Goal: Communication & Community: Answer question/provide support

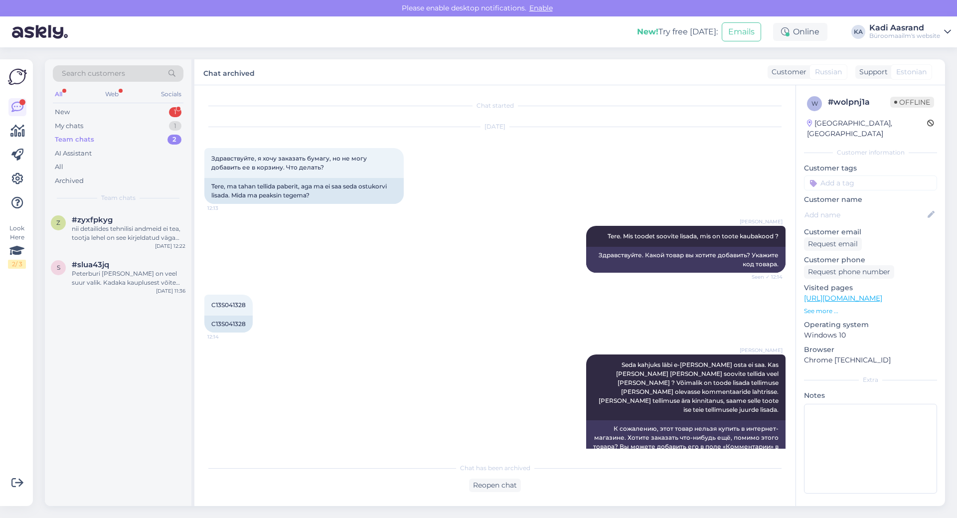
scroll to position [284, 0]
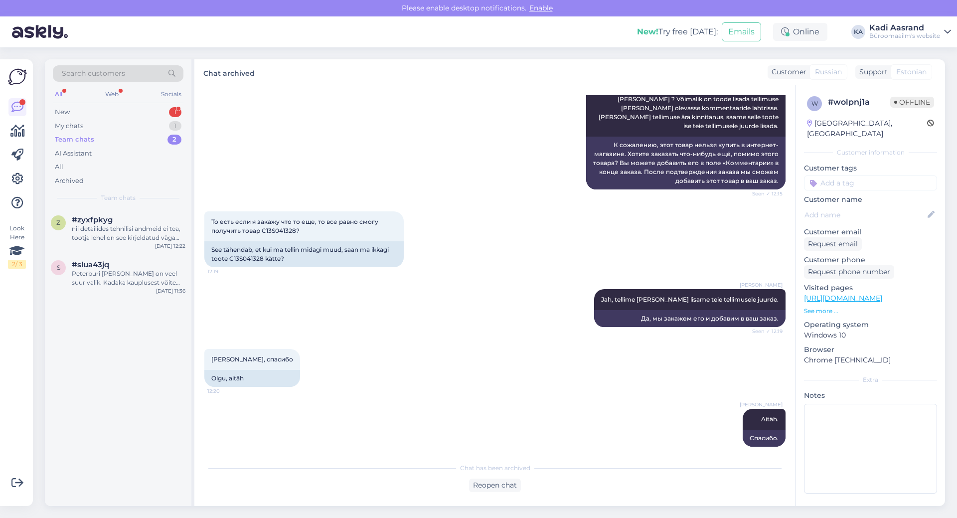
click at [143, 105] on div "Search customers All Web Socials New 1 My chats 1 Team chats 2 AI Assistant All…" at bounding box center [118, 133] width 147 height 149
click at [67, 110] on div "New" at bounding box center [62, 112] width 15 height 10
click at [89, 221] on span "#0efdagcf" at bounding box center [92, 219] width 40 height 9
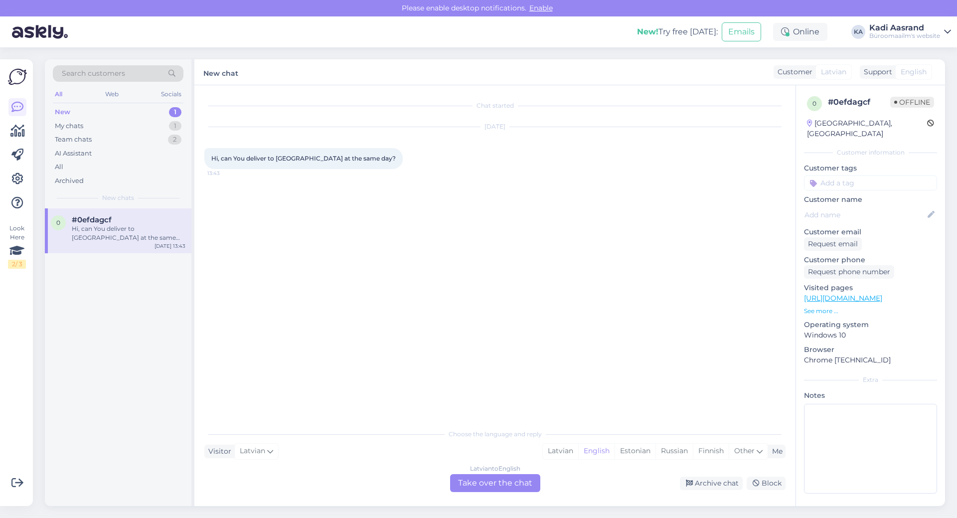
click at [693, 296] on div "Chat started [DATE] Hi, can You deliver to [GEOGRAPHIC_DATA] at the same day? 1…" at bounding box center [499, 254] width 590 height 319
drag, startPoint x: 634, startPoint y: 454, endPoint x: 617, endPoint y: 457, distance: 16.7
click at [634, 454] on div "Estonian" at bounding box center [634, 451] width 41 height 15
click at [509, 483] on div "[DEMOGRAPHIC_DATA] to Estonian Take over the chat" at bounding box center [495, 483] width 90 height 18
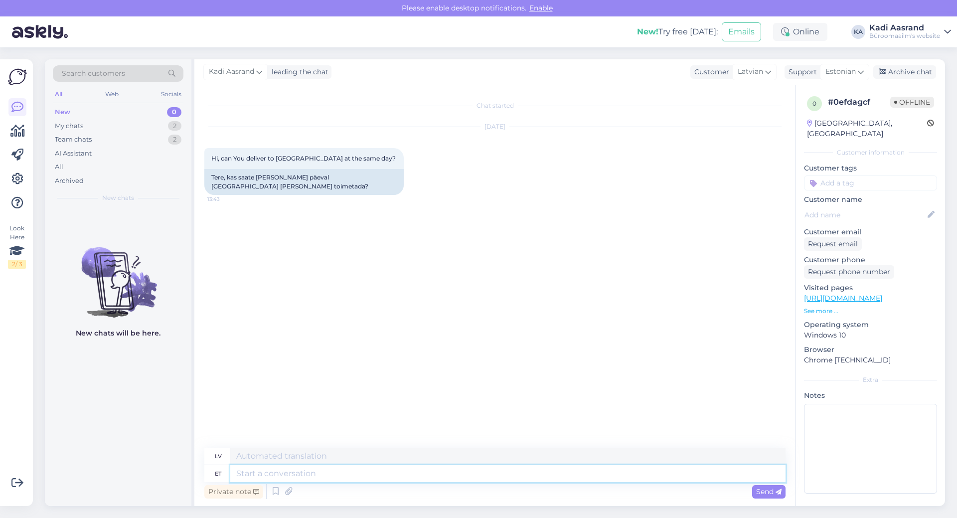
click at [499, 471] on textarea at bounding box center [507, 473] width 555 height 17
type textarea "Tere"
type textarea "Sveiki"
type textarea "Tere,"
type textarea "Sveiki,"
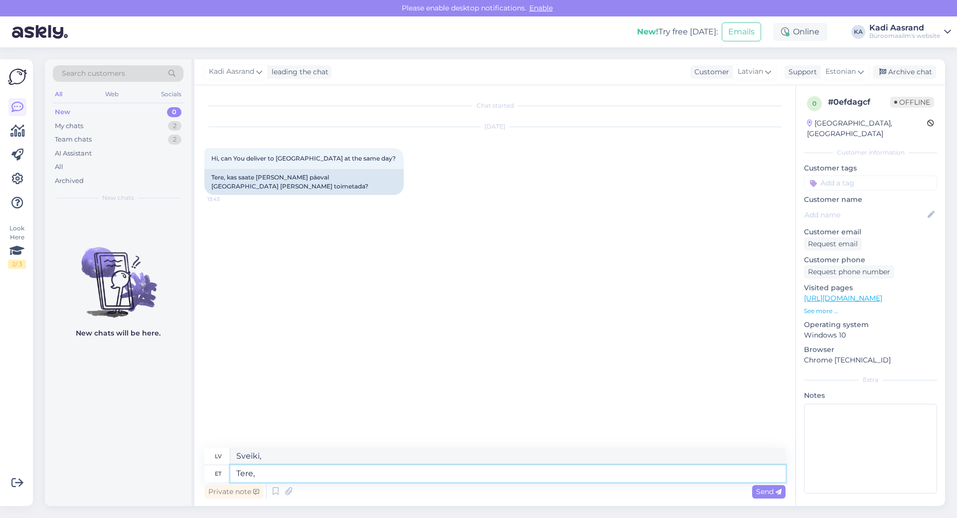
type textarea "Tere,"
click at [219, 453] on div "lv" at bounding box center [218, 455] width 7 height 17
click at [217, 459] on div "lv" at bounding box center [218, 455] width 7 height 17
click at [771, 70] on icon at bounding box center [768, 71] width 6 height 11
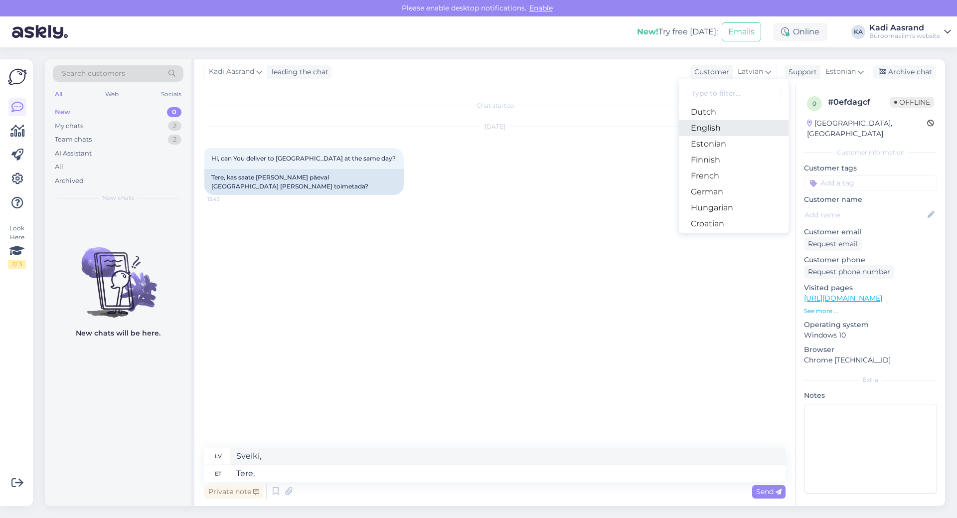
click at [719, 129] on link "English" at bounding box center [734, 128] width 110 height 16
click at [272, 473] on textarea "Tere," at bounding box center [507, 473] width 555 height 17
type textarea "Hello,"
type textarea "Tere, kahjuks"
type textarea "Hello, unfortunately"
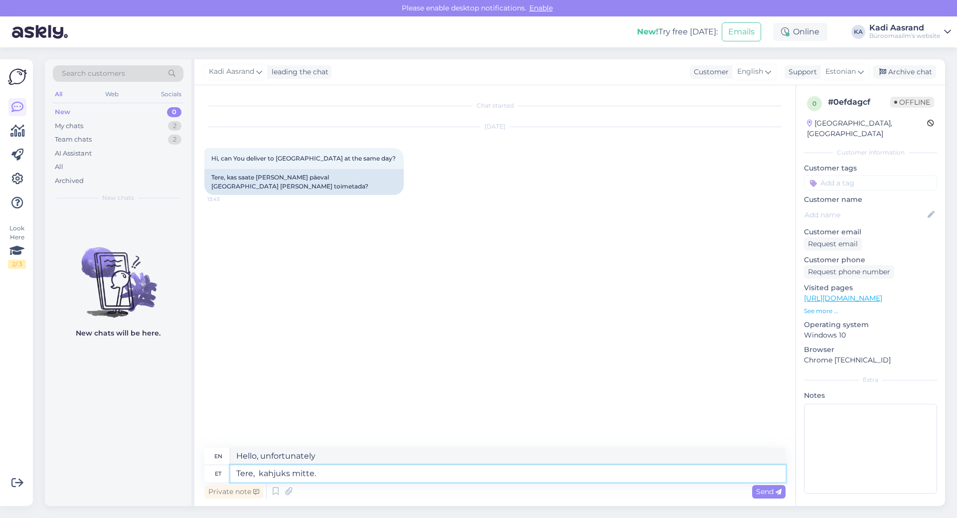
type textarea "Tere, kahjuks mitte."
type textarea "Hello, unfortunately not."
type textarea "Tere, kahjuks mitte. [GEOGRAPHIC_DATA]"
type textarea "Hello, unfortunately not. Usually"
type textarea "Tere, kahjuks mitte. Tavaliselt juhtub s"
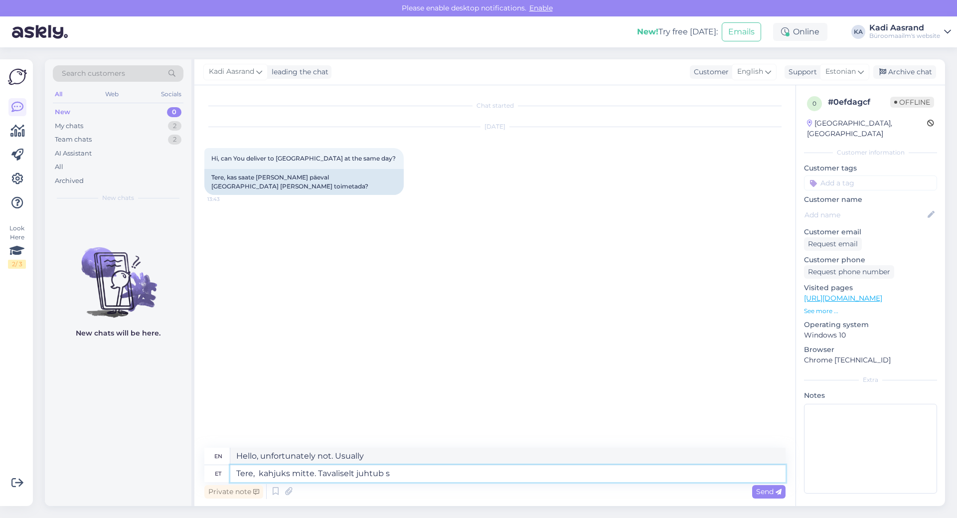
type textarea "Hi, unfortunately not. It usually happens"
type textarea "Tere, kahjuks mitte. Tavaliselt juhtub see"
type textarea "Hi, unfortunately not. This usually happens"
type textarea "Tere, kahjuks mitte. Tavaliselt juhtub see kas"
type textarea "Hi, unfortunately not. Usually this happens either"
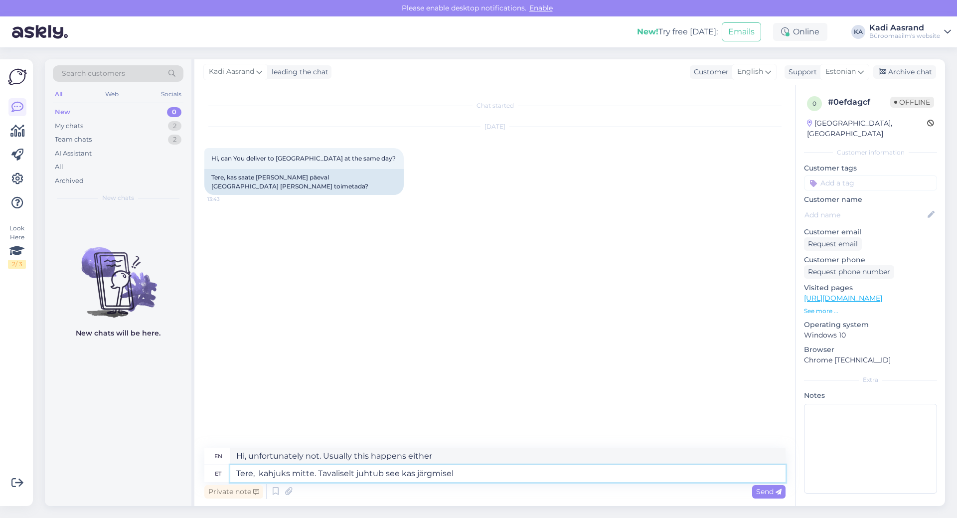
type textarea "Tere, kahjuks mitte. Tavaliselt juhtub see kas järgmisel v"
type textarea "Hi, unfortunately not. Usually it happens either on the next"
type textarea "Tere, kahjuks mitte. Tavaliselt juhtub see kas järgmisel või"
type textarea "Hi, unfortunately not. Usually it will happen either next or"
type textarea "Tere, kahjuks mitte. Tavaliselt juhtub see kas järgmisel või ülejärgmisel"
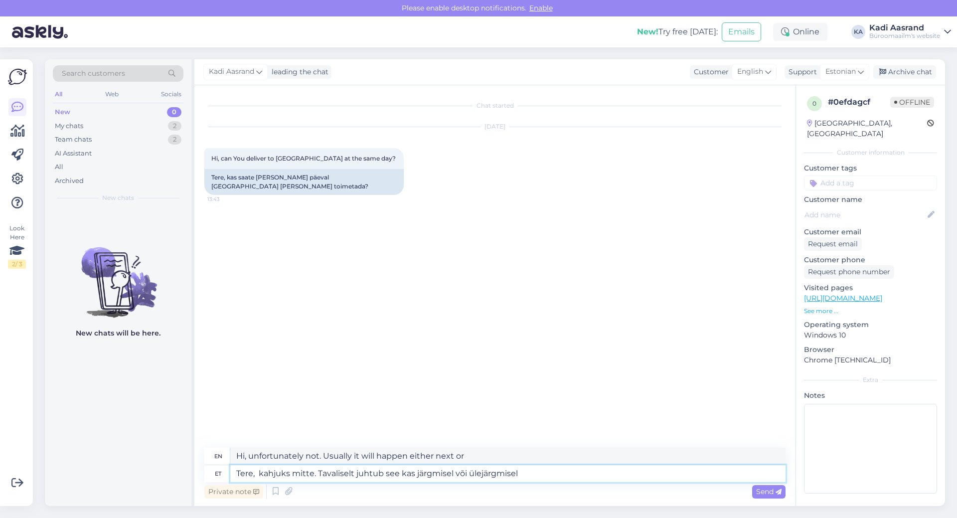
type textarea "Hi, unfortunately not. It usually happens either next time or the day after."
type textarea "Tere, kahjuks mitte. Tavaliselt juhtub see kas järgmisel või ülejärgmisel päeval"
type textarea "Hi, unfortunately not. It usually happens either the next day or the day after."
type textarea "Tere, kahjuks mitte. Tavaliselt juhtub see kas järgmisel või ülejärgmisel päeva…"
type textarea "Hi, unfortunately not. Usually it happens either the next day or the day after."
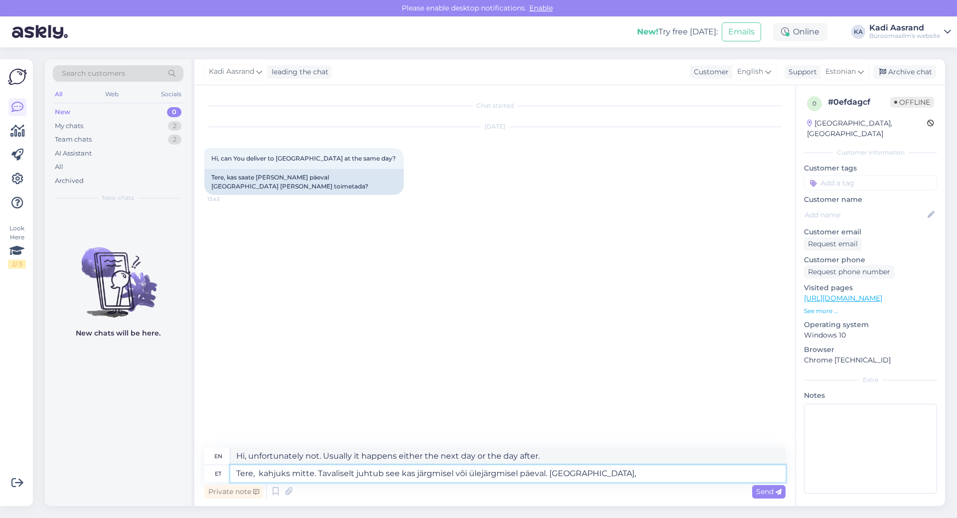
type textarea "Tere, kahjuks mitte. Tavaliselt juhtub see kas järgmisel või ülejärgmisel päeva…"
type textarea "Hi, unfortunately not. It usually happens either the next day or the day after.…"
type textarea "Tere, kahjuks mitte. Tavaliselt juhtub see kas järgmisel või ülejärgmisel päeva…"
type textarea "Hi, unfortunately not. Usually it happens either the next day or the day after.…"
type textarea "Tere, kahjuks mitte. Tavaliselt juhtub see kas järgmisel või ülejärgmisel päeva…"
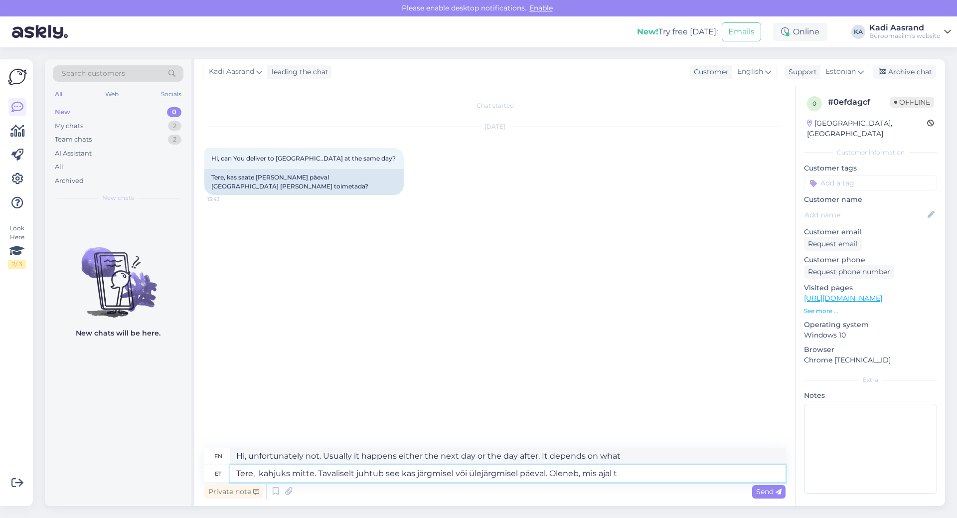
type textarea "Hi, unfortunately not. Usually it happens either the next day or the day after.…"
type textarea "Tere, kahjuks mitte. Tavaliselt juhtub see kas järgmisel või ülejärgmisel päeva…"
type textarea "Hello, unfortunately not. Usually it happens either the next day or the day aft…"
type textarea "Tere, kahjuks mitte. Tavaliselt juhtub see kas järgmisel või ülejärgmisel päeva…"
type textarea "Hello, unfortunately not. Usually it happens either the next day or the day aft…"
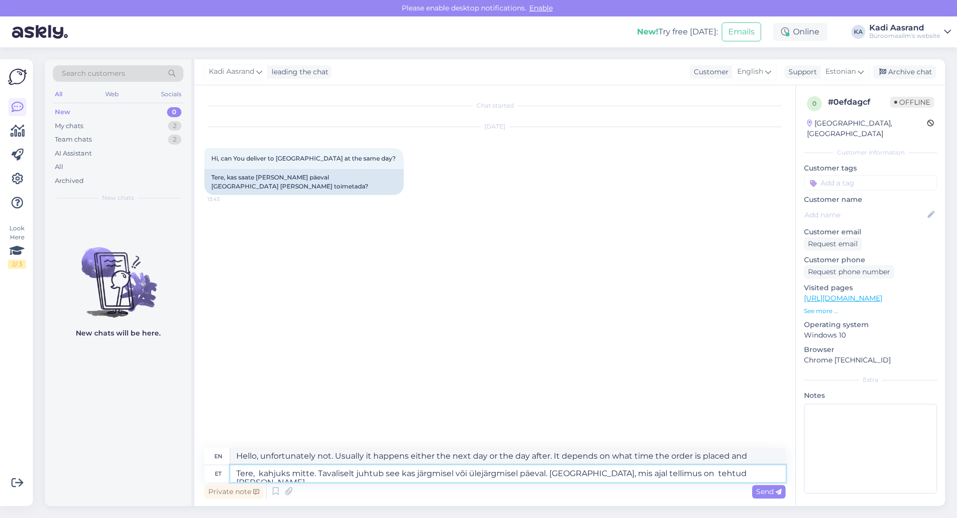
type textarea "Tere, kahjuks mitte. Tavaliselt juhtub see kas järgmisel või ülejärgmisel päeva…"
type textarea "Hello, unfortunately not. Usually it happens either the next day or the day aft…"
type textarea "Tere, kahjuks mitte. Tavaliselt juhtub see kas järgmisel või ülejärgmisel päeva…"
type textarea "Hi, unfortunately not. It usually happens the next day or the day after. It dep…"
type textarea "Tere, kahjuks mitte. Tavaliselt juhtub see kas järgmisel või ülejärgmisel päeva…"
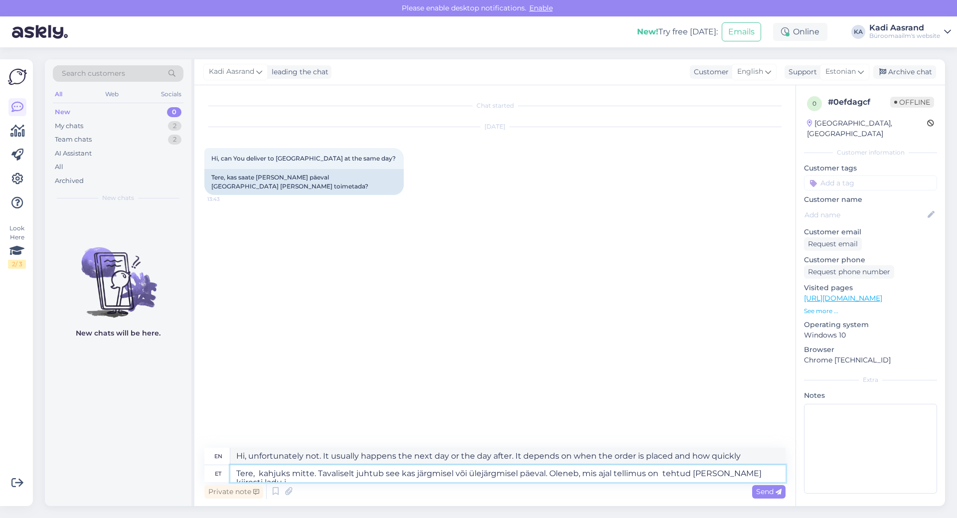
type textarea "Hello, unfortunately not. Usually it happens either the next day or the day aft…"
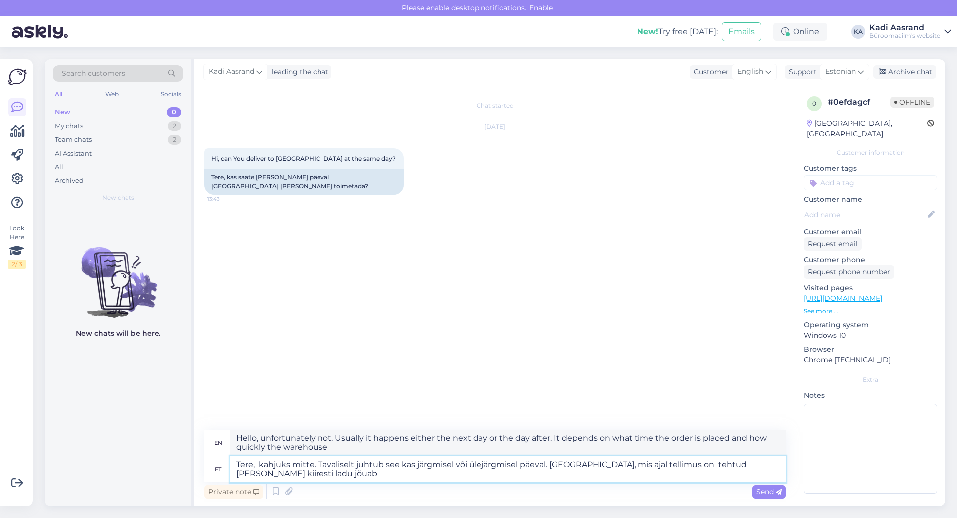
type textarea "Tere, kahjuks mitte. Tavaliselt juhtub see kas järgmisel või ülejärgmisel päeva…"
type textarea "Hello, unfortunately not. Usually it happens either the next day or the day aft…"
type textarea "Tere, kahjuks mitte. Tavaliselt juhtub see kas järgmisel või ülejärgmisel päeva…"
type textarea "Hello, unfortunately not. Usually it happens either the next day or the day aft…"
type textarea "Tere, kahjuks mitte. Tavaliselt juhtub see kas järgmisel või ülejärgmisel päeva…"
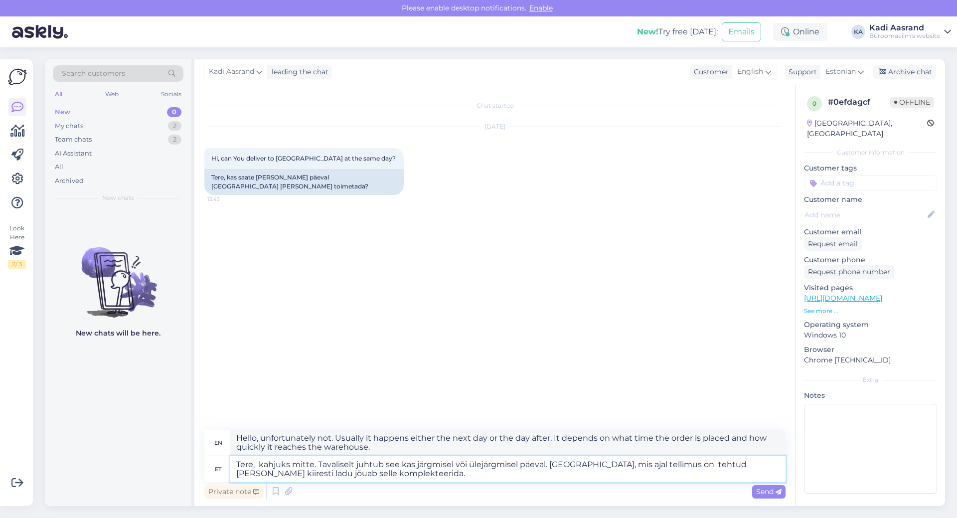
type textarea "Hello, unfortunately not. This usually happens either the next day or the day a…"
